Goal: Transaction & Acquisition: Purchase product/service

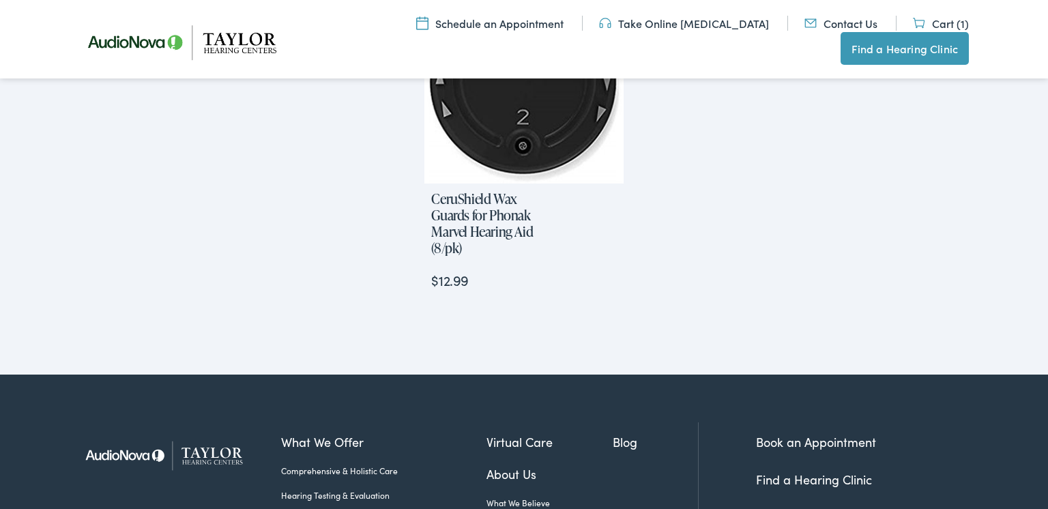
scroll to position [1628, 0]
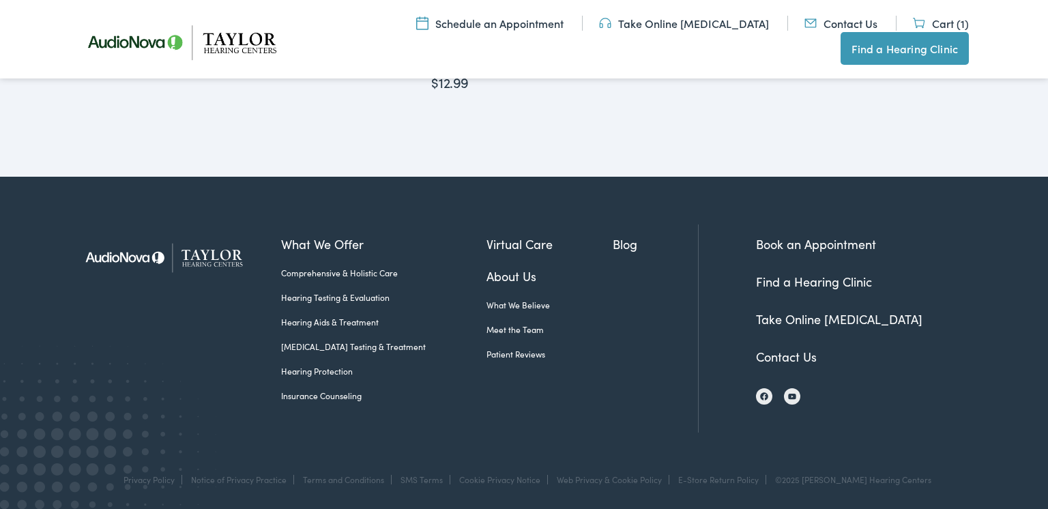
click at [504, 280] on link "About Us" at bounding box center [550, 276] width 127 height 18
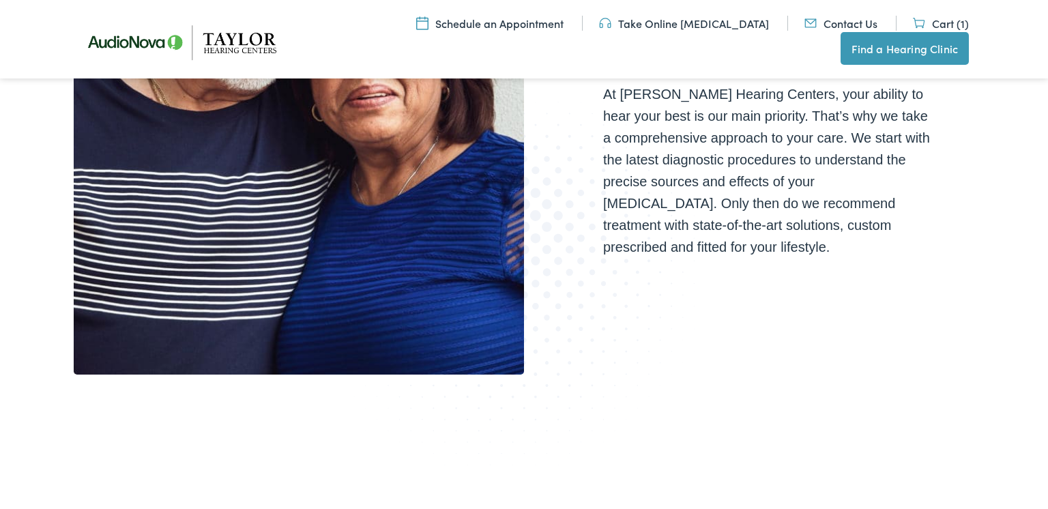
scroll to position [410, 0]
